Goal: Information Seeking & Learning: Understand process/instructions

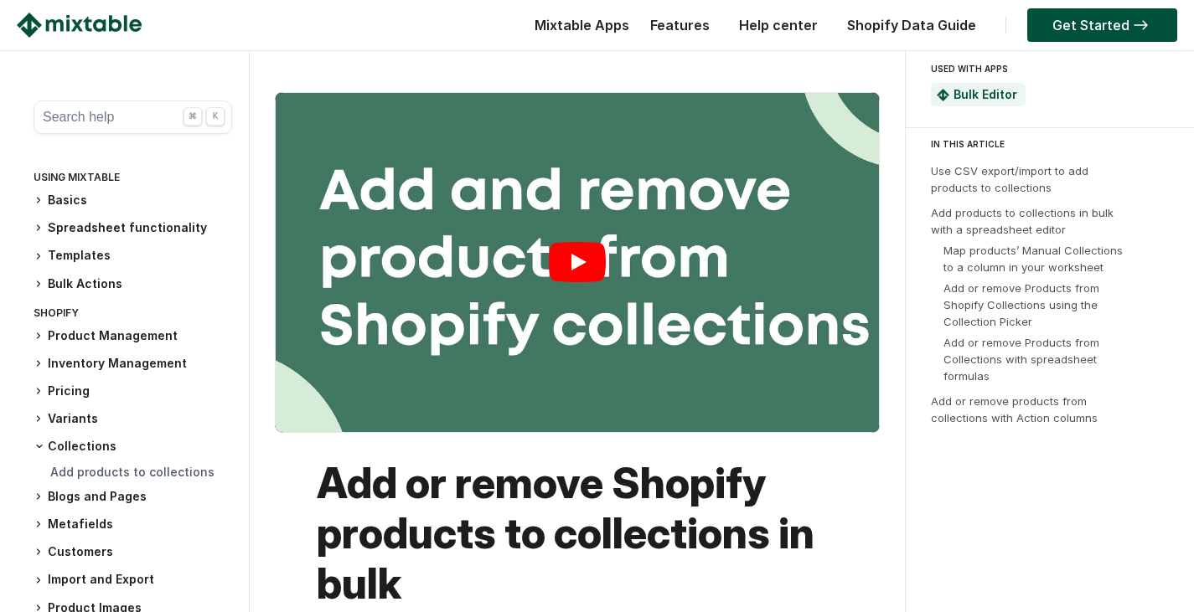
click at [565, 265] on link "Play" at bounding box center [577, 262] width 603 height 339
click at [105, 117] on button "Search help ⌘ K" at bounding box center [133, 118] width 199 height 34
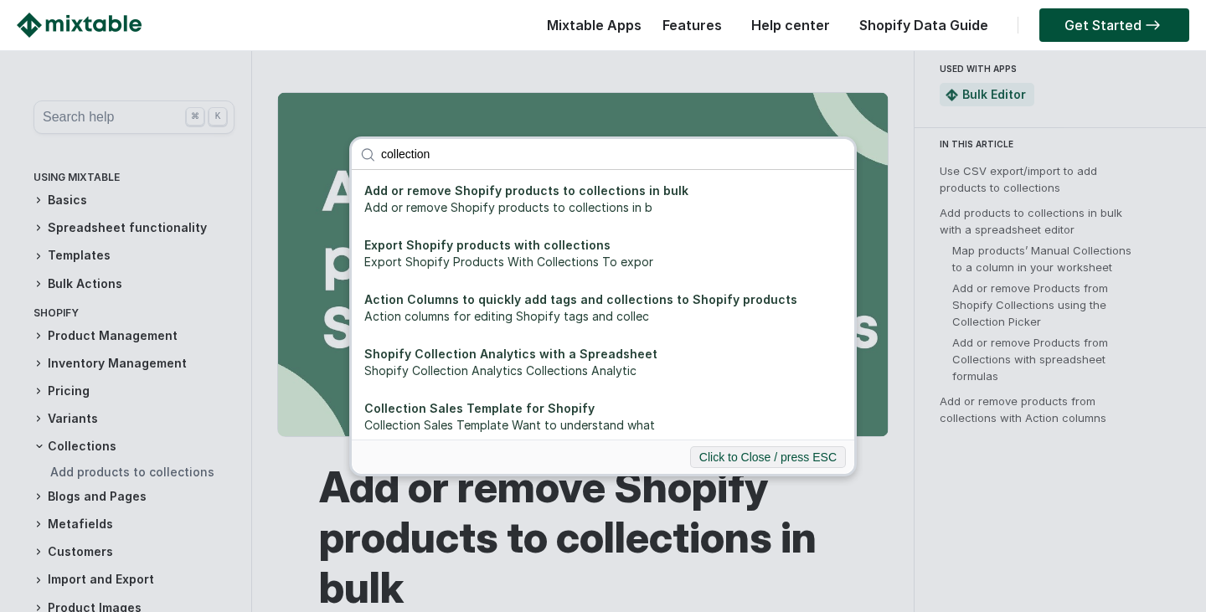
drag, startPoint x: 445, startPoint y: 150, endPoint x: 291, endPoint y: 141, distance: 154.4
click at [291, 141] on div "collection Add or remove Shopify products to collections in bulk Add or remove …" at bounding box center [603, 306] width 1206 height 612
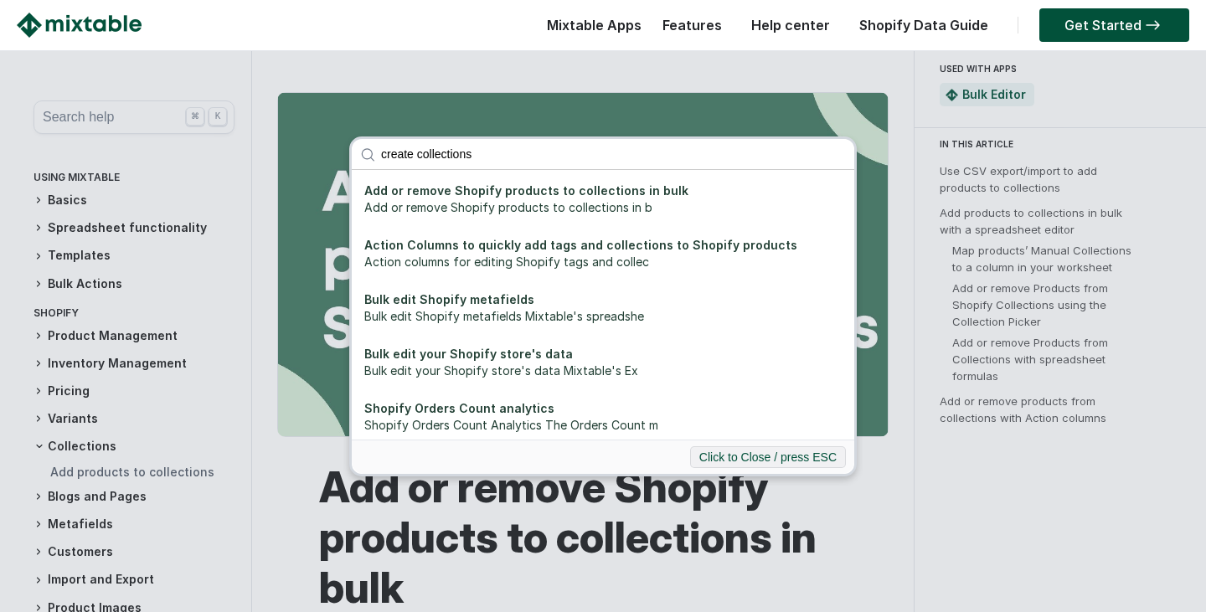
type input "create collections"
click at [325, 232] on div "create collections Add or remove Shopify products to collections in bulk Add or…" at bounding box center [603, 306] width 1206 height 612
click at [784, 457] on button "Click to Close / press ESC" at bounding box center [768, 458] width 156 height 22
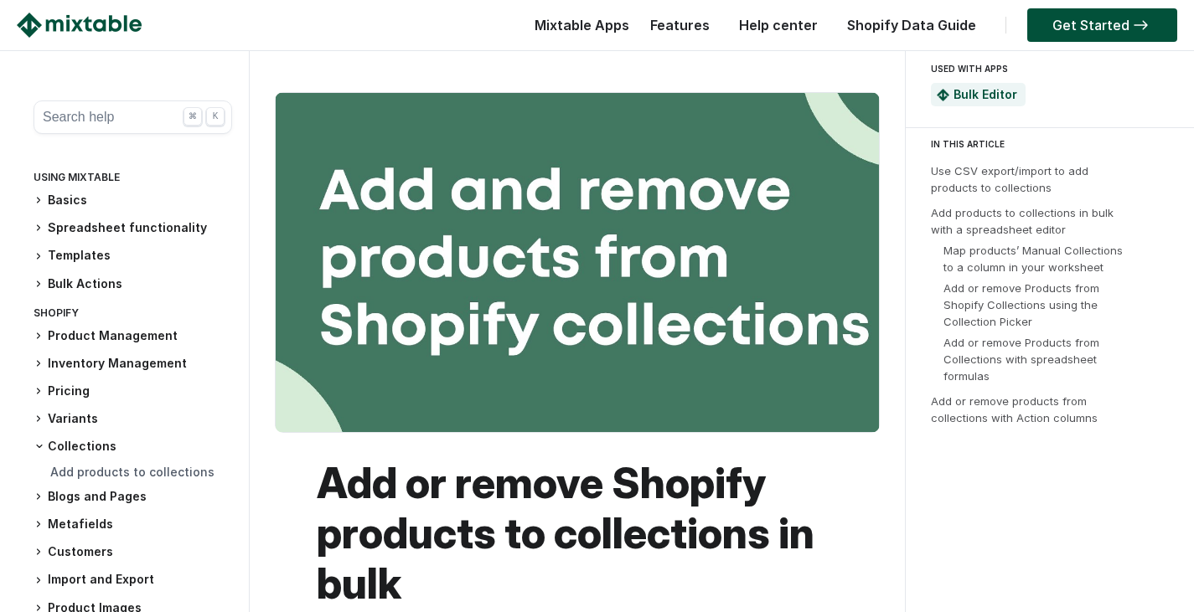
click at [994, 99] on link "Bulk Editor" at bounding box center [985, 94] width 64 height 14
click at [807, 26] on link "Help center" at bounding box center [779, 25] width 96 height 17
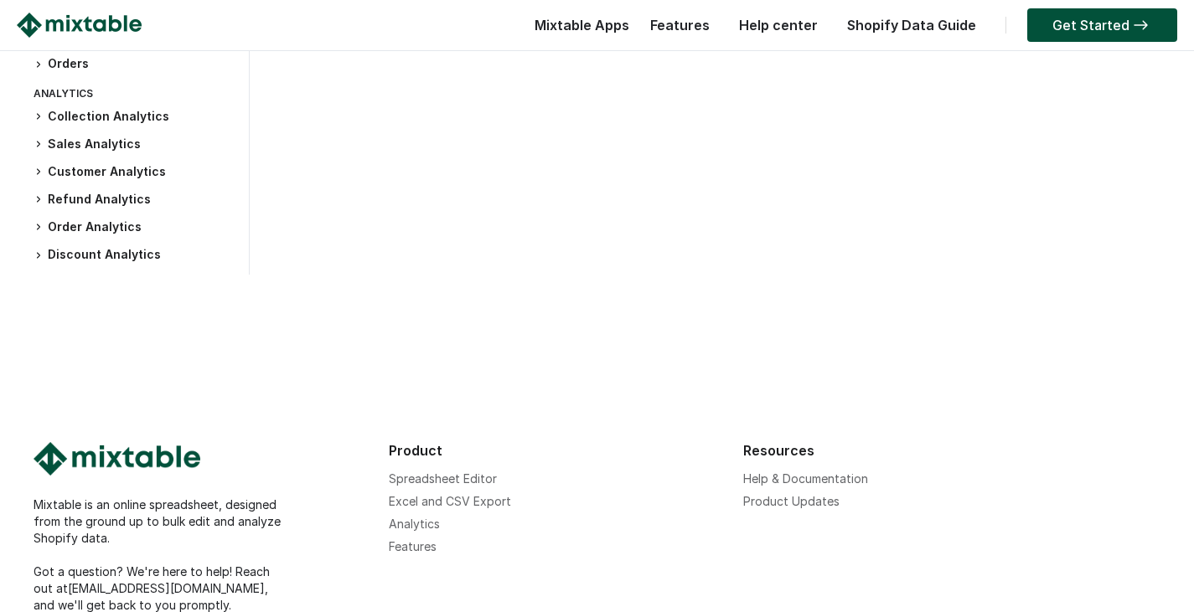
scroll to position [503, 0]
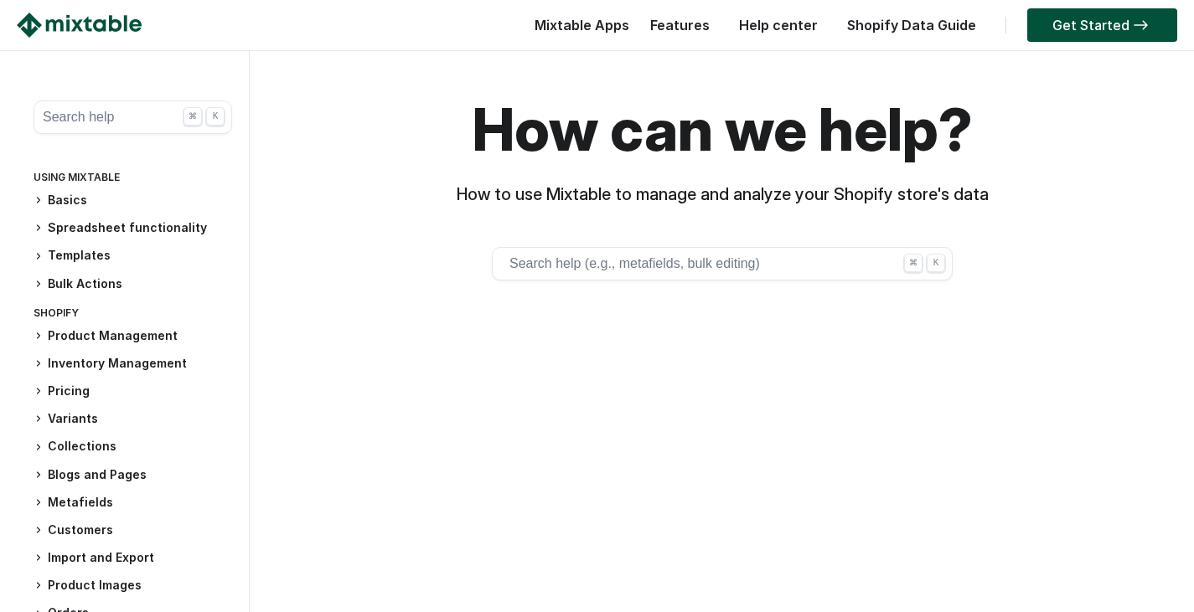
click at [37, 201] on icon at bounding box center [39, 200] width 10 height 10
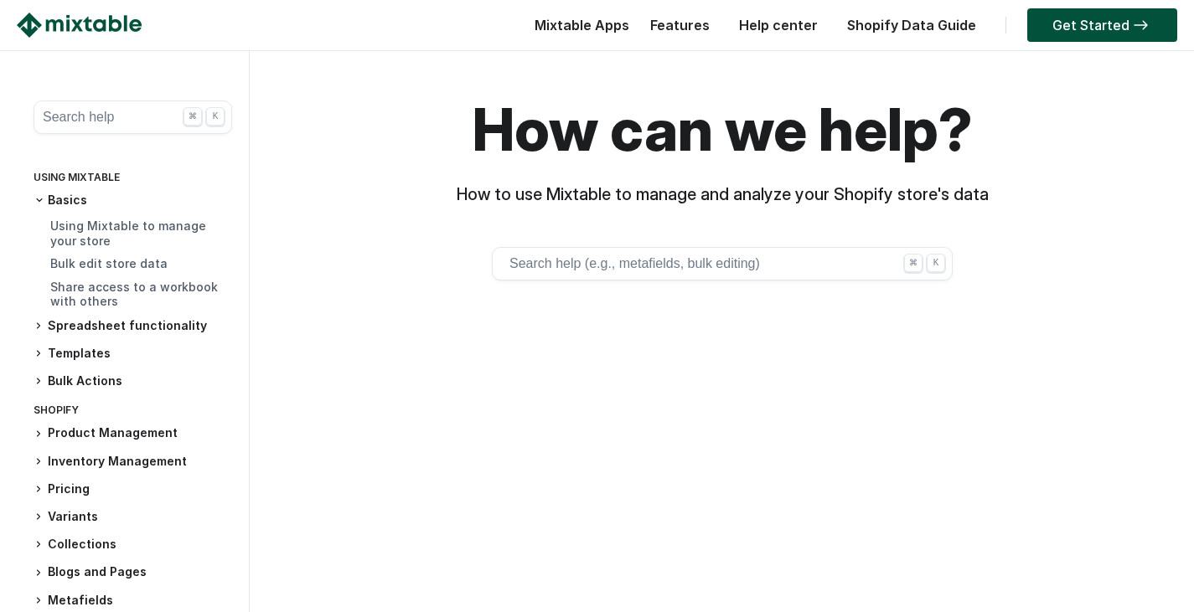
click at [37, 201] on icon at bounding box center [39, 200] width 10 height 10
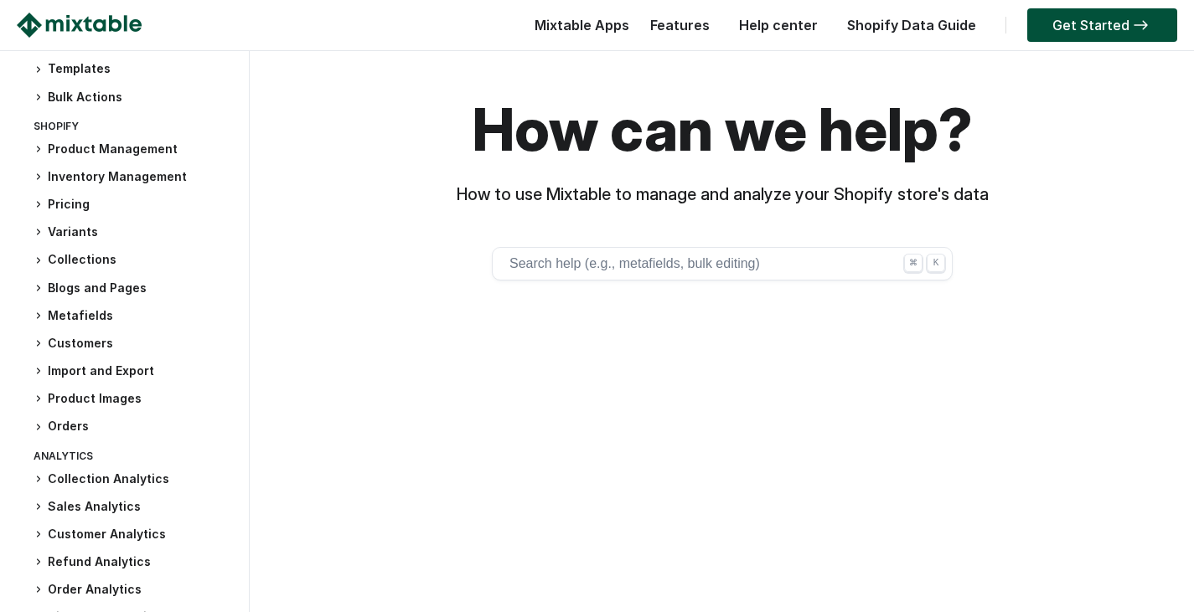
click at [38, 260] on icon at bounding box center [39, 261] width 10 height 10
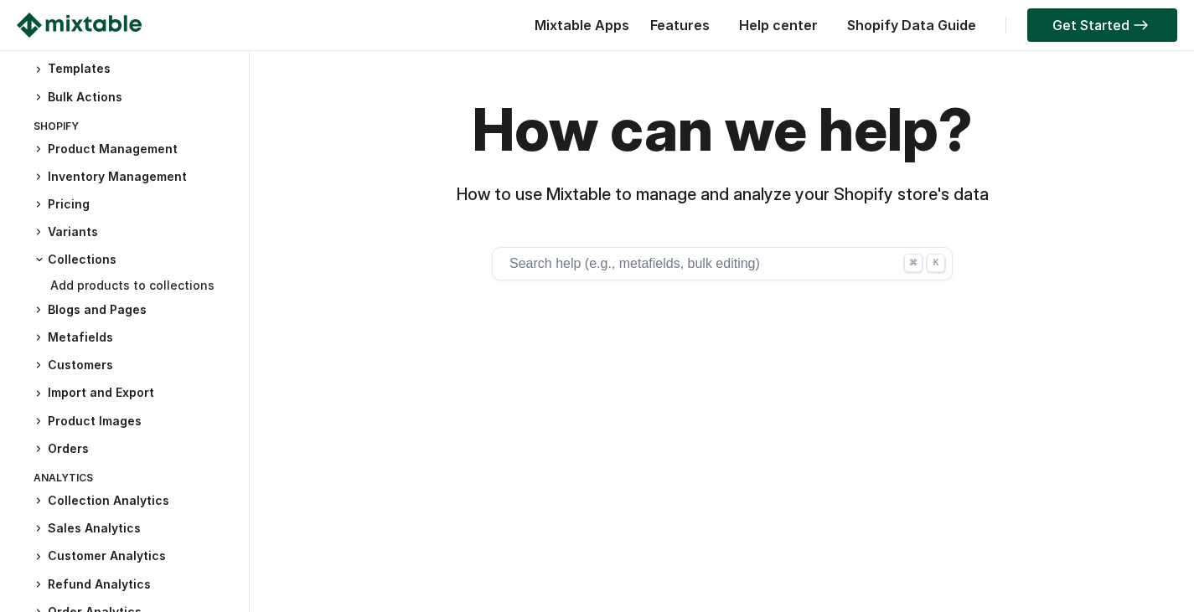
click at [77, 281] on link "Add products to collections" at bounding box center [132, 285] width 164 height 14
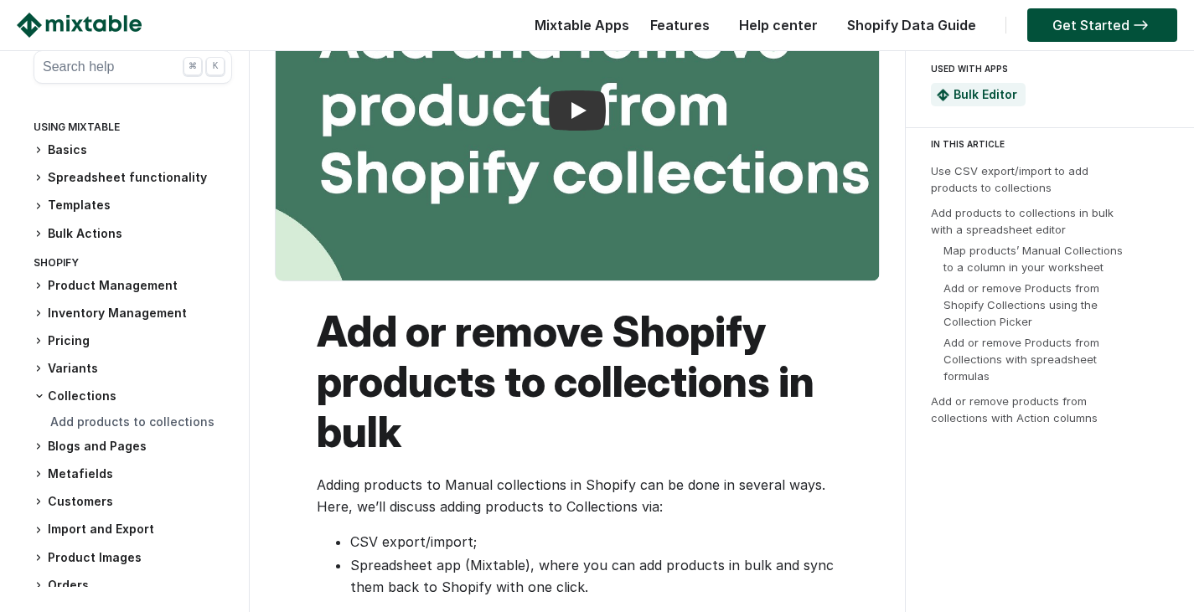
scroll to position [335, 0]
